Goal: Find specific page/section: Find specific page/section

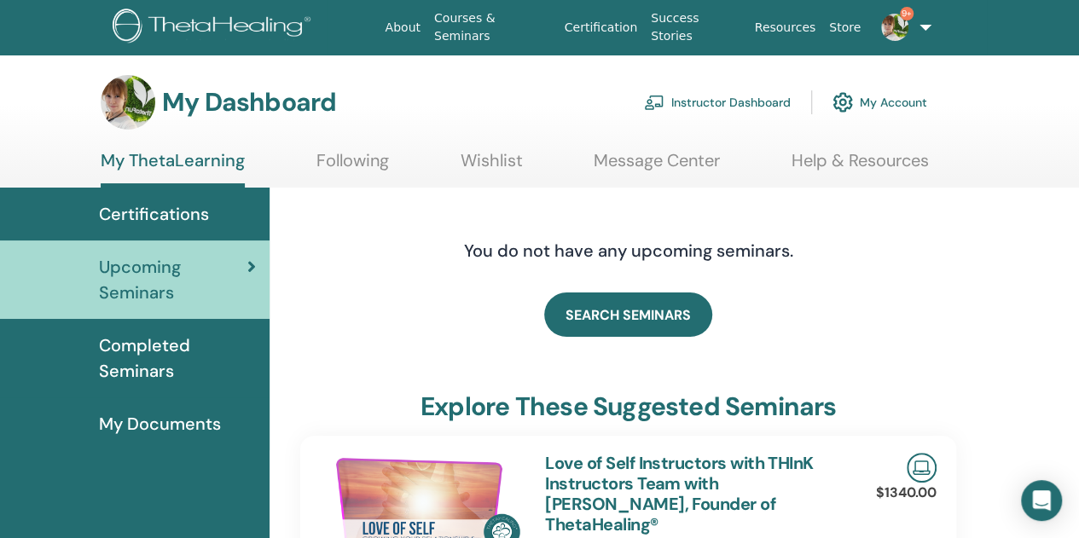
click at [759, 100] on link "Instructor Dashboard" at bounding box center [717, 103] width 147 height 38
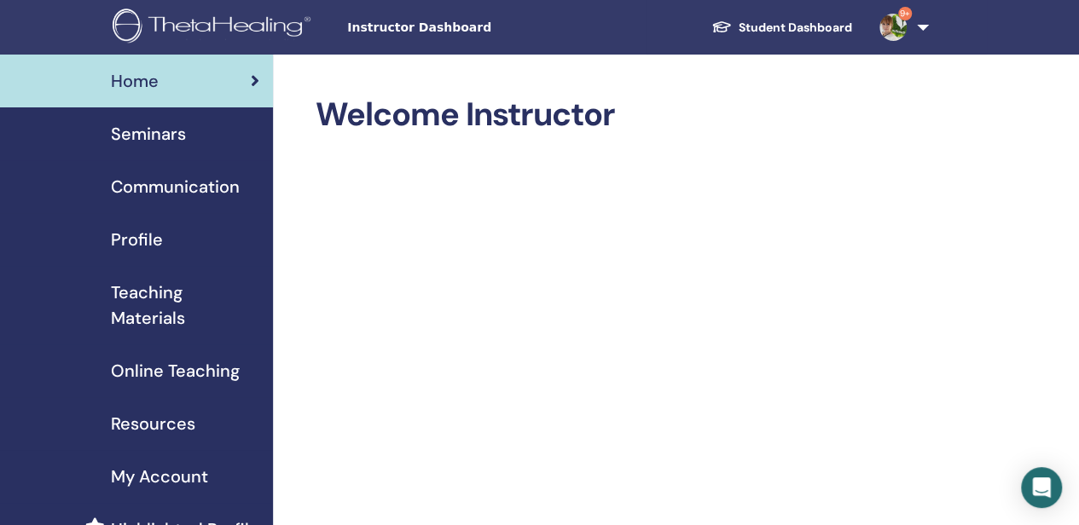
click at [157, 134] on span "Seminars" at bounding box center [148, 134] width 75 height 26
